Goal: Task Accomplishment & Management: Manage account settings

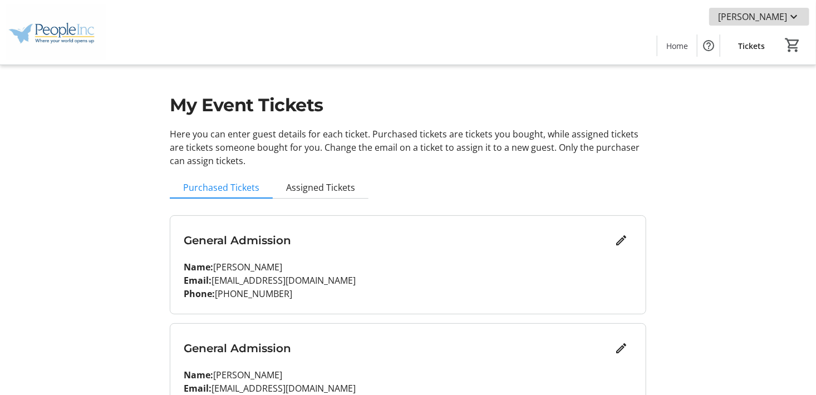
click at [775, 17] on span "[PERSON_NAME]" at bounding box center [752, 16] width 69 height 13
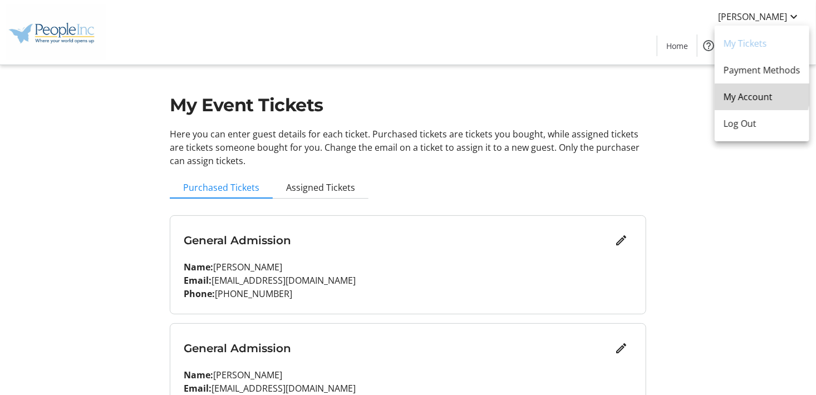
click at [744, 91] on span "My Account" at bounding box center [761, 96] width 77 height 13
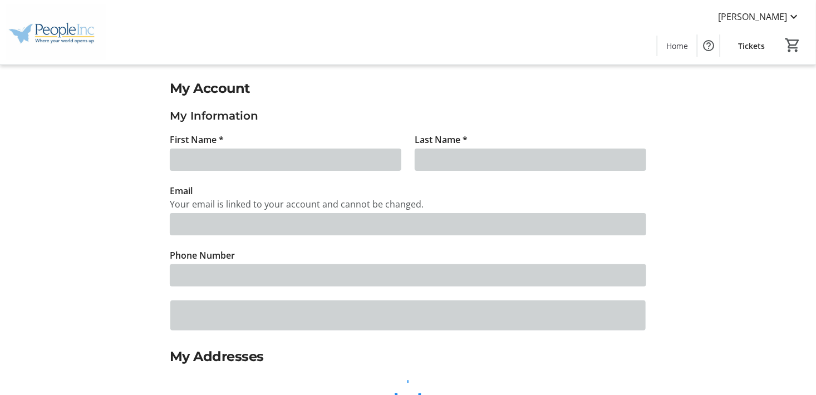
type input "[PERSON_NAME] [PERSON_NAME]"
type input "[PERSON_NAME]"
type input "[EMAIL_ADDRESS][DOMAIN_NAME]"
type input "[PHONE_NUMBER]"
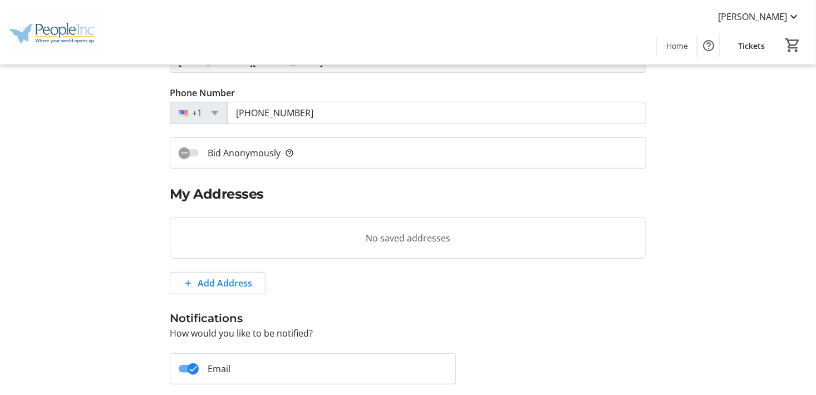
scroll to position [95, 0]
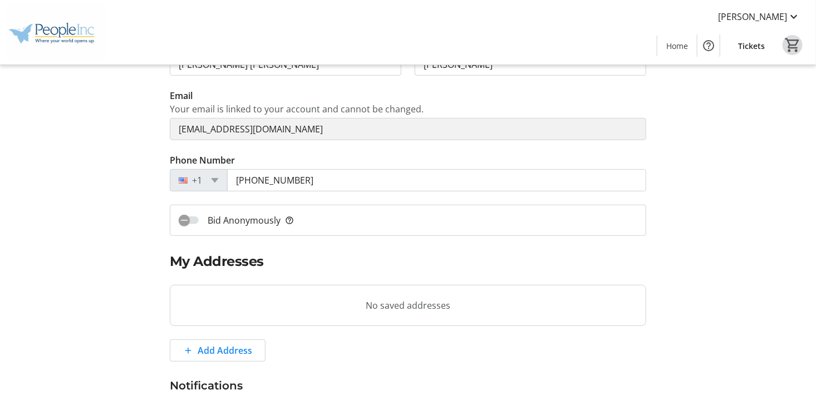
click at [795, 44] on mat-icon "0" at bounding box center [792, 45] width 17 height 17
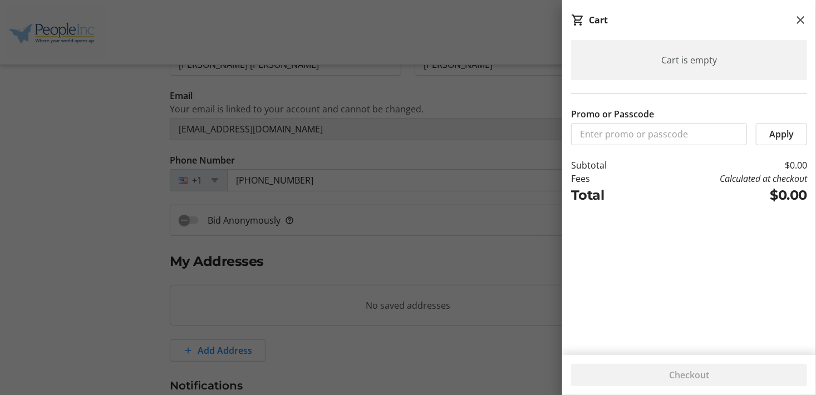
click at [795, 44] on div "Cart is empty" at bounding box center [689, 60] width 236 height 40
click at [801, 20] on mat-icon at bounding box center [799, 19] width 13 height 13
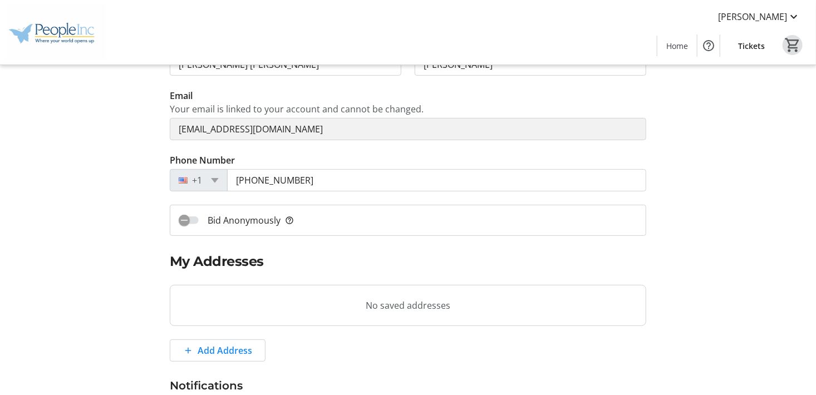
click at [757, 43] on span "Tickets" at bounding box center [751, 46] width 27 height 12
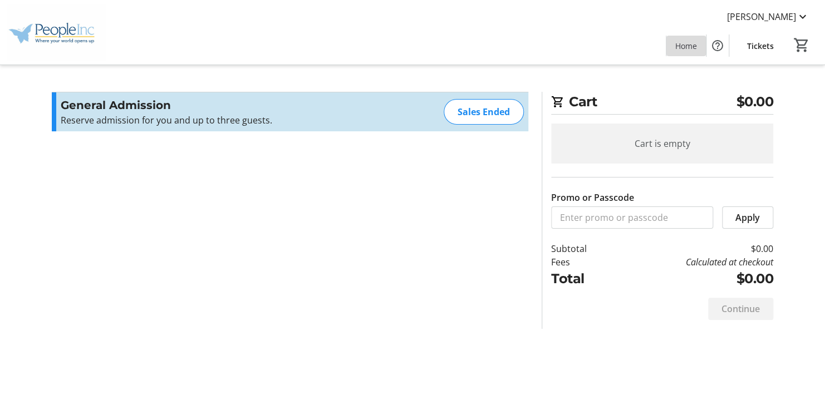
click at [684, 45] on span "Home" at bounding box center [686, 46] width 22 height 12
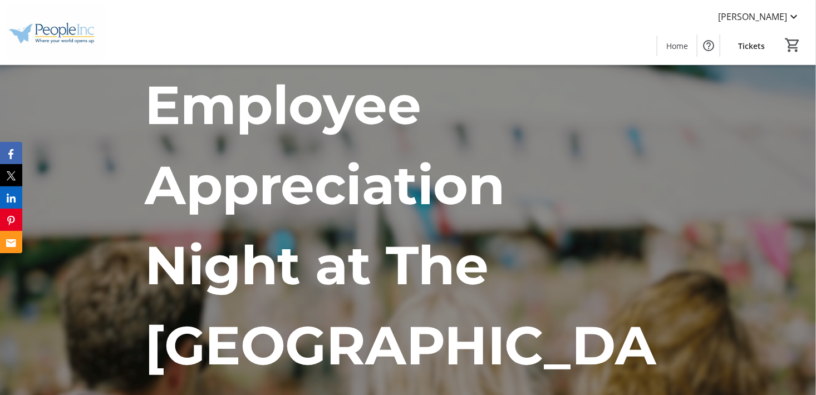
click at [750, 50] on span "Tickets" at bounding box center [751, 46] width 27 height 12
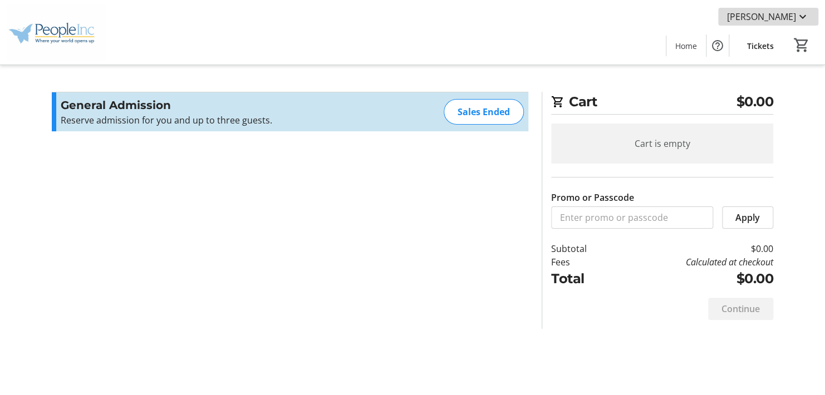
click at [802, 16] on mat-icon at bounding box center [802, 16] width 13 height 13
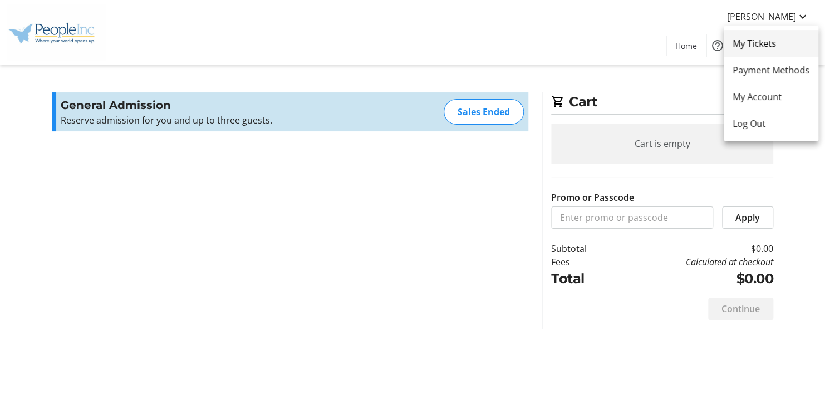
click at [751, 41] on span "My Tickets" at bounding box center [770, 43] width 77 height 13
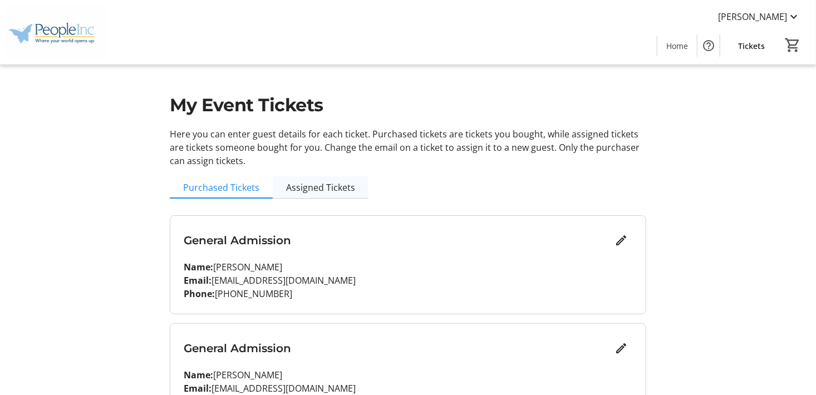
click at [319, 188] on span "Assigned Tickets" at bounding box center [320, 187] width 69 height 9
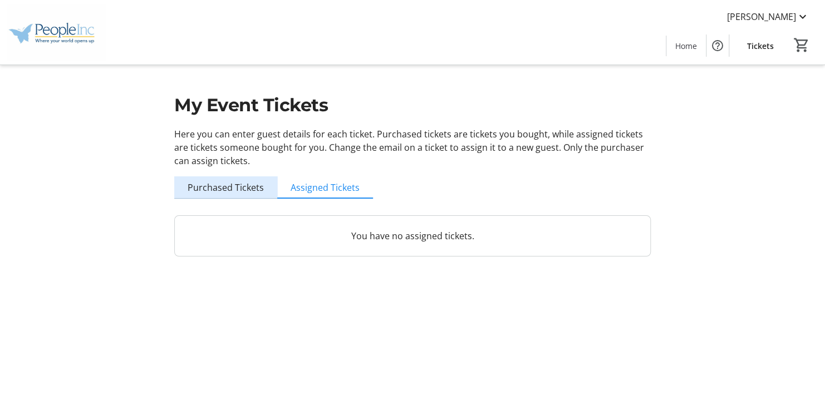
click at [241, 186] on span "Purchased Tickets" at bounding box center [226, 187] width 76 height 9
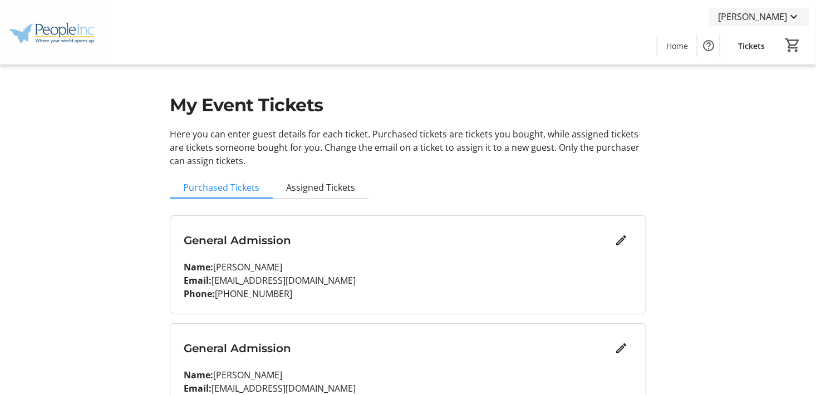
click at [790, 17] on mat-icon at bounding box center [793, 16] width 13 height 13
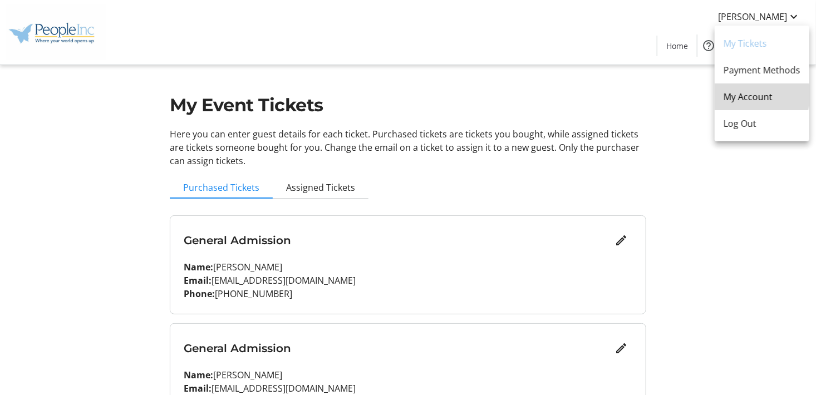
click at [760, 95] on span "My Account" at bounding box center [761, 96] width 77 height 13
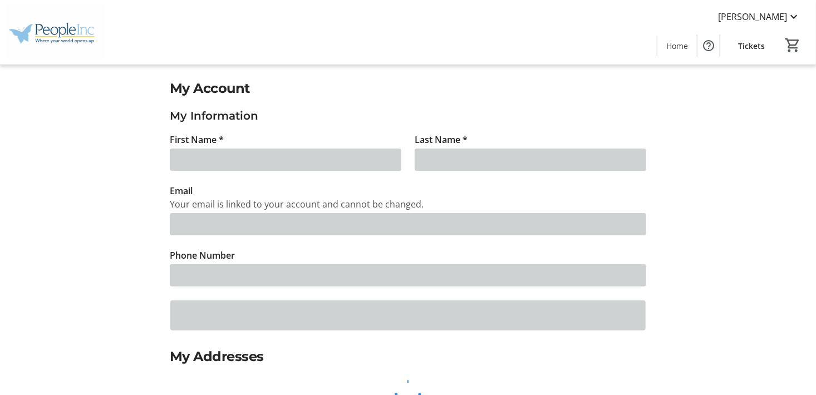
type input "[PERSON_NAME] [PERSON_NAME]"
type input "[PERSON_NAME]"
type input "[EMAIL_ADDRESS][DOMAIN_NAME]"
type input "[PHONE_NUMBER]"
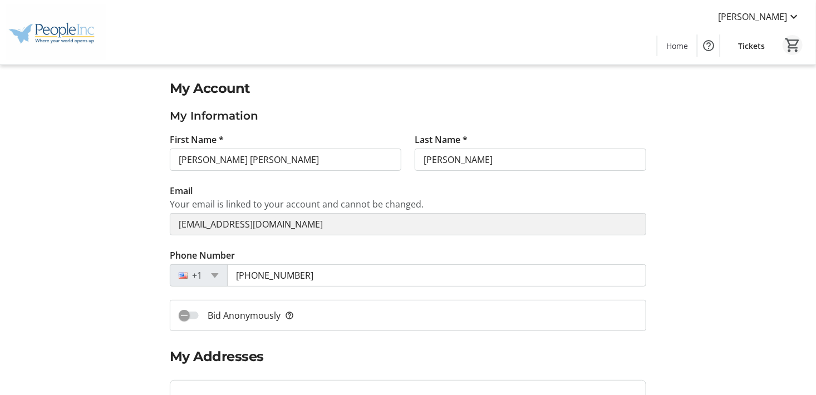
click at [795, 43] on mat-icon "0" at bounding box center [792, 45] width 17 height 17
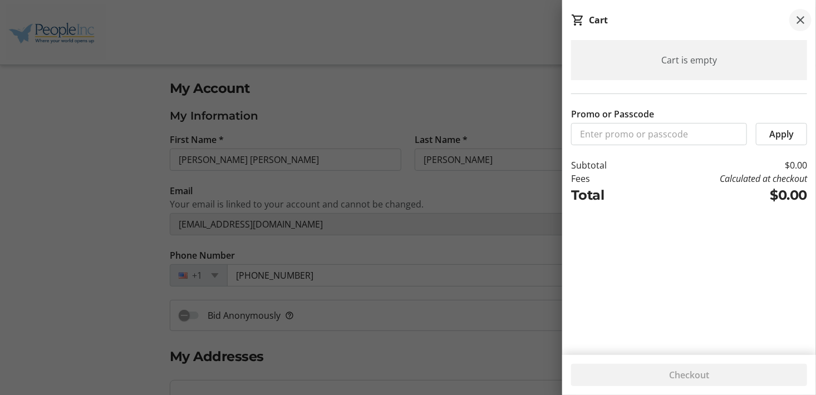
click at [802, 18] on mat-icon at bounding box center [799, 19] width 13 height 13
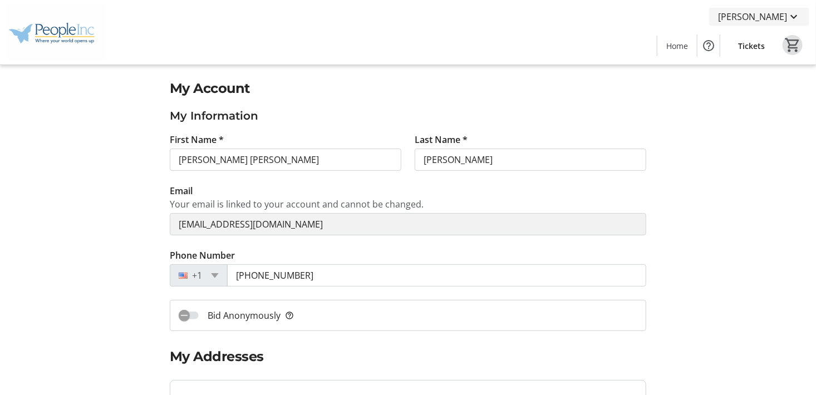
click at [782, 16] on span "[PERSON_NAME]" at bounding box center [752, 16] width 69 height 13
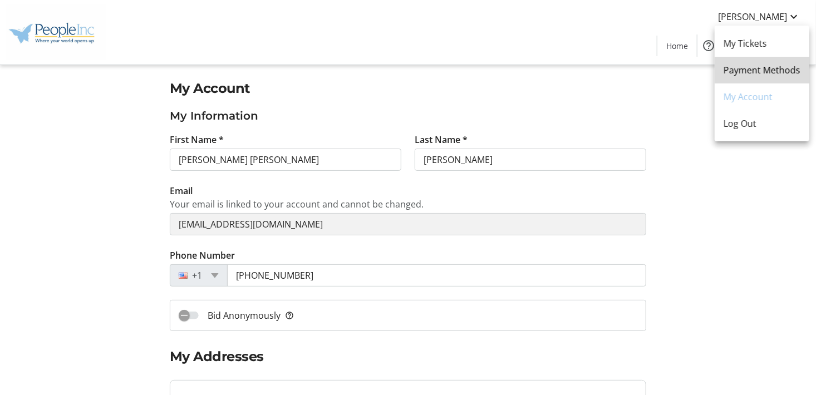
click at [767, 68] on span "Payment Methods" at bounding box center [761, 69] width 77 height 13
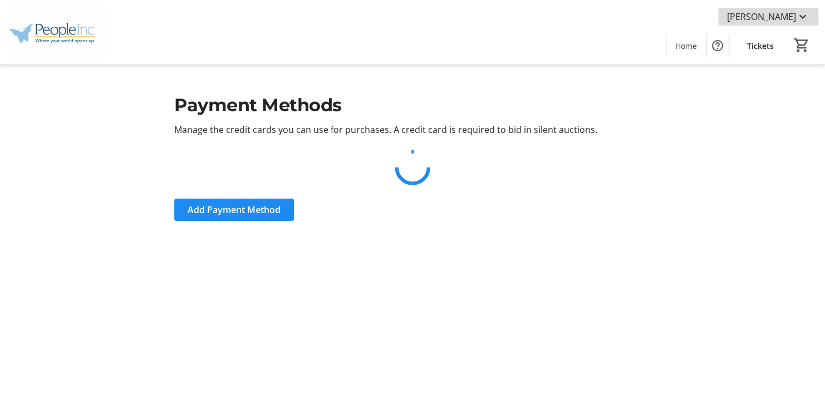
click at [796, 13] on mat-icon at bounding box center [802, 16] width 13 height 13
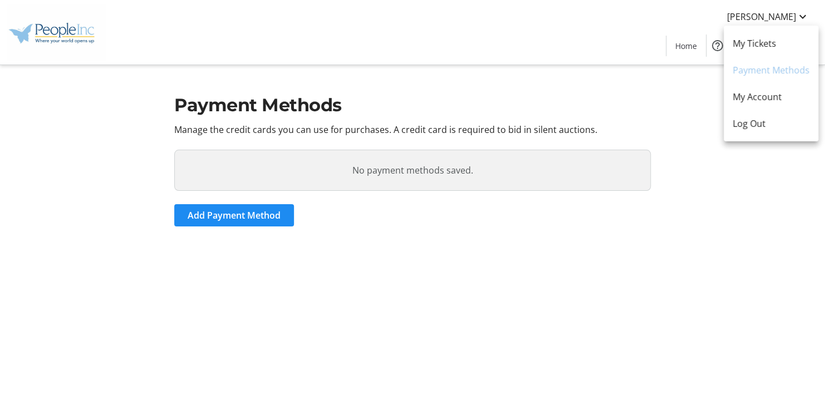
click at [467, 69] on div at bounding box center [412, 197] width 825 height 395
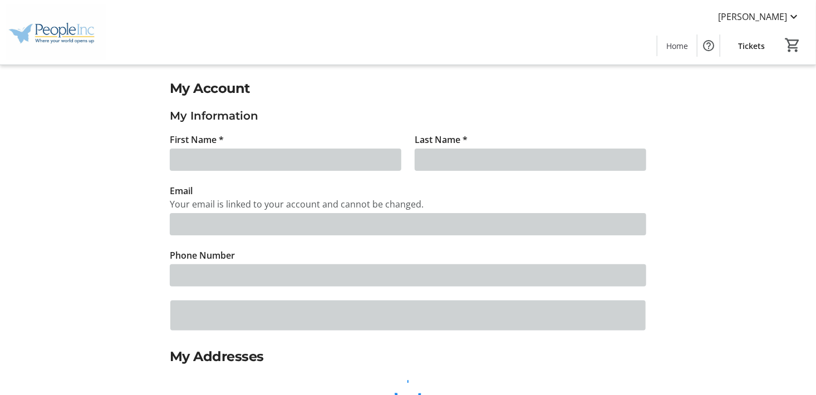
type input "[PERSON_NAME] [PERSON_NAME]"
type input "[PERSON_NAME]"
type input "[EMAIL_ADDRESS][DOMAIN_NAME]"
type input "[PHONE_NUMBER]"
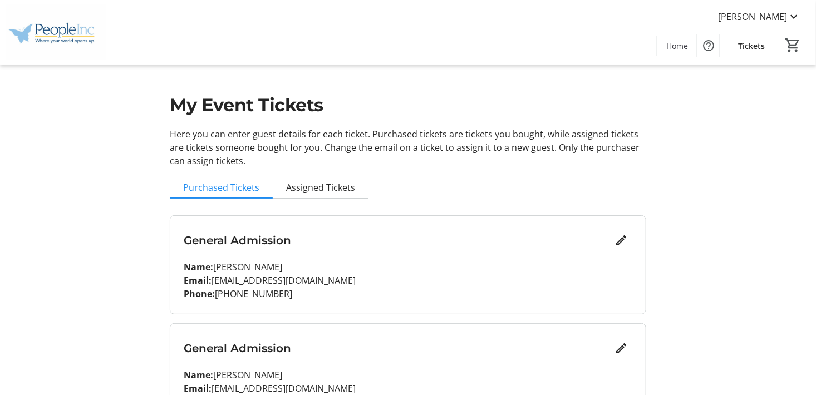
click at [274, 255] on div "General Admission Name: [PERSON_NAME] Email: [EMAIL_ADDRESS][DOMAIN_NAME] Phone…" at bounding box center [407, 265] width 475 height 98
click at [19, 116] on tr-design-standard-layout-narrow "My Event Tickets Here you can enter guest details for each ticket. Purchased ti…" at bounding box center [408, 341] width 816 height 683
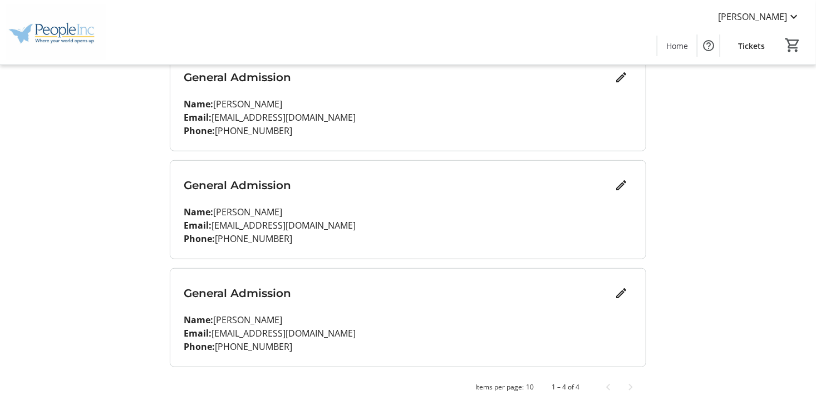
scroll to position [278, 0]
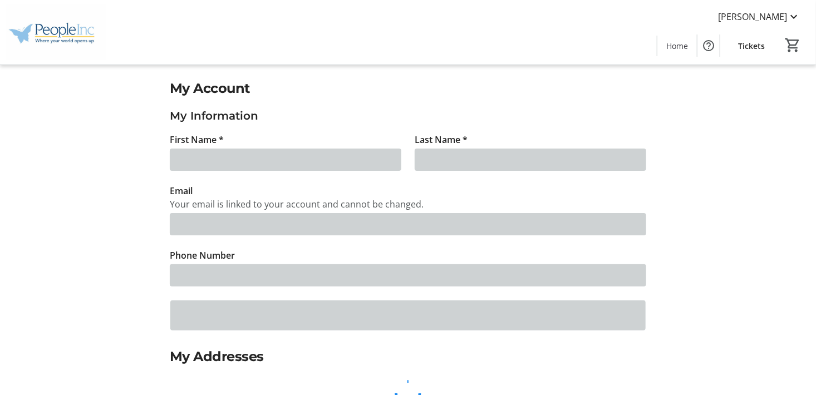
type input "[PERSON_NAME] [PERSON_NAME]"
type input "[PERSON_NAME]"
type input "[EMAIL_ADDRESS][DOMAIN_NAME]"
type input "[PHONE_NUMBER]"
